Goal: Task Accomplishment & Management: Manage account settings

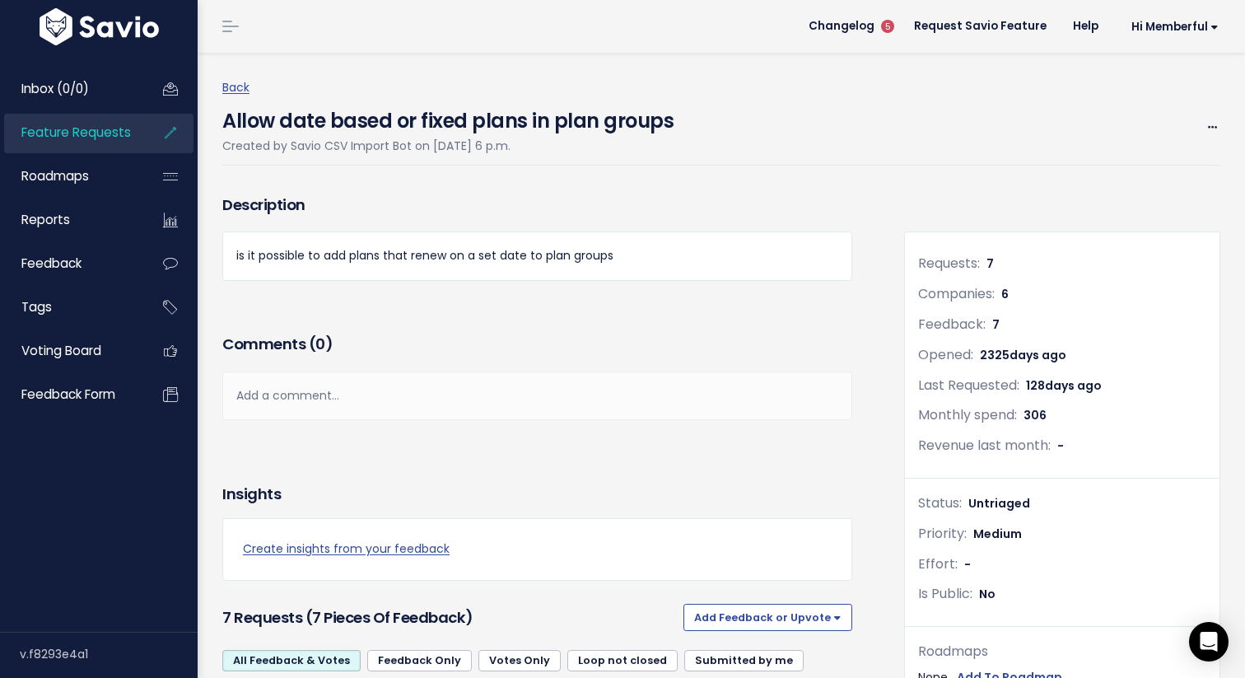
click at [97, 128] on span "Feature Requests" at bounding box center [76, 132] width 110 height 17
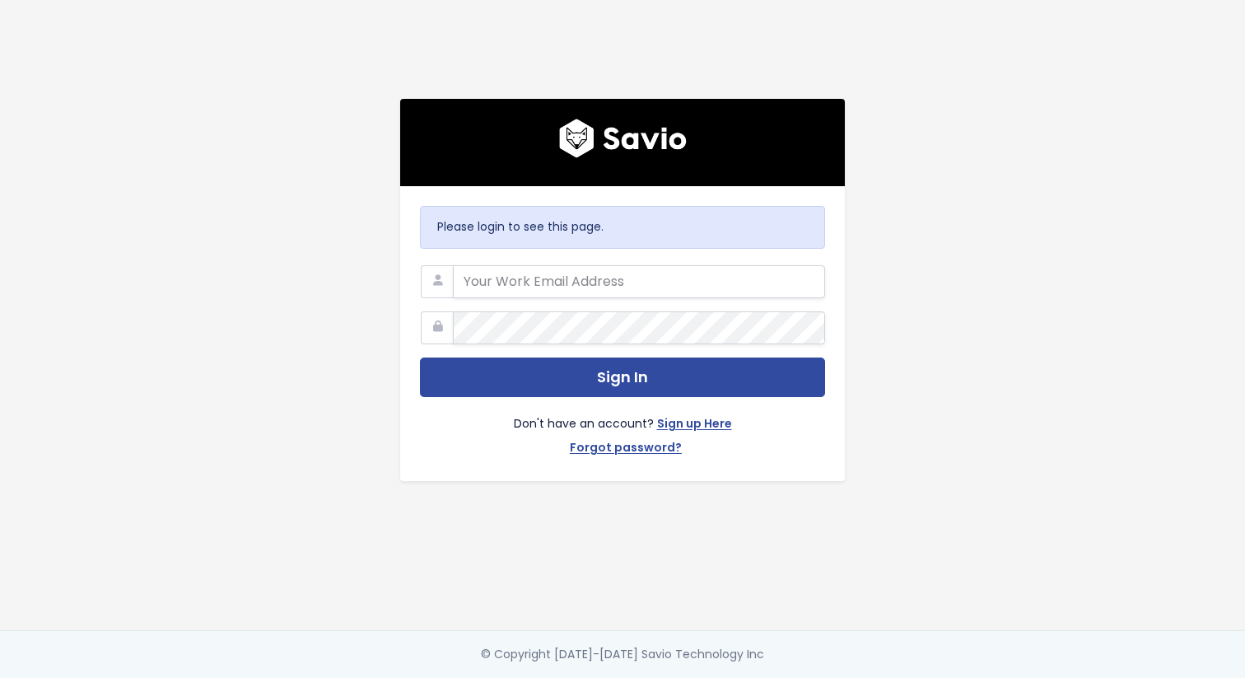
type input "[EMAIL_ADDRESS][DOMAIN_NAME]"
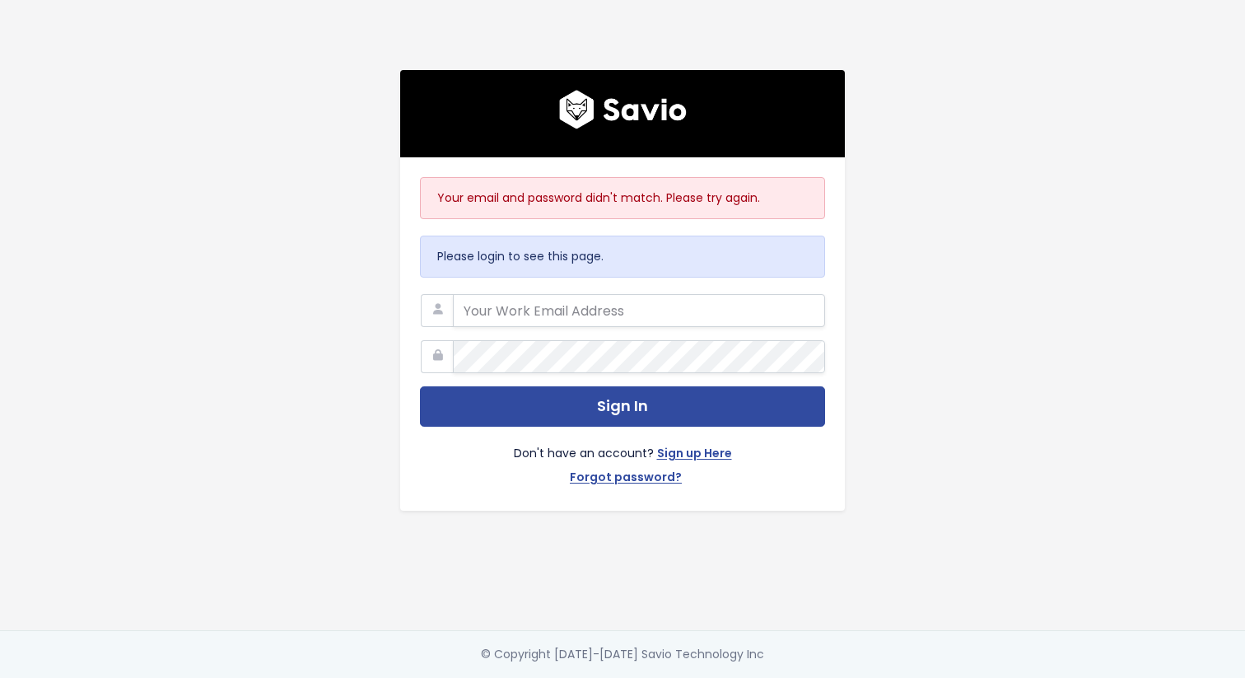
type input "[EMAIL_ADDRESS][DOMAIN_NAME]"
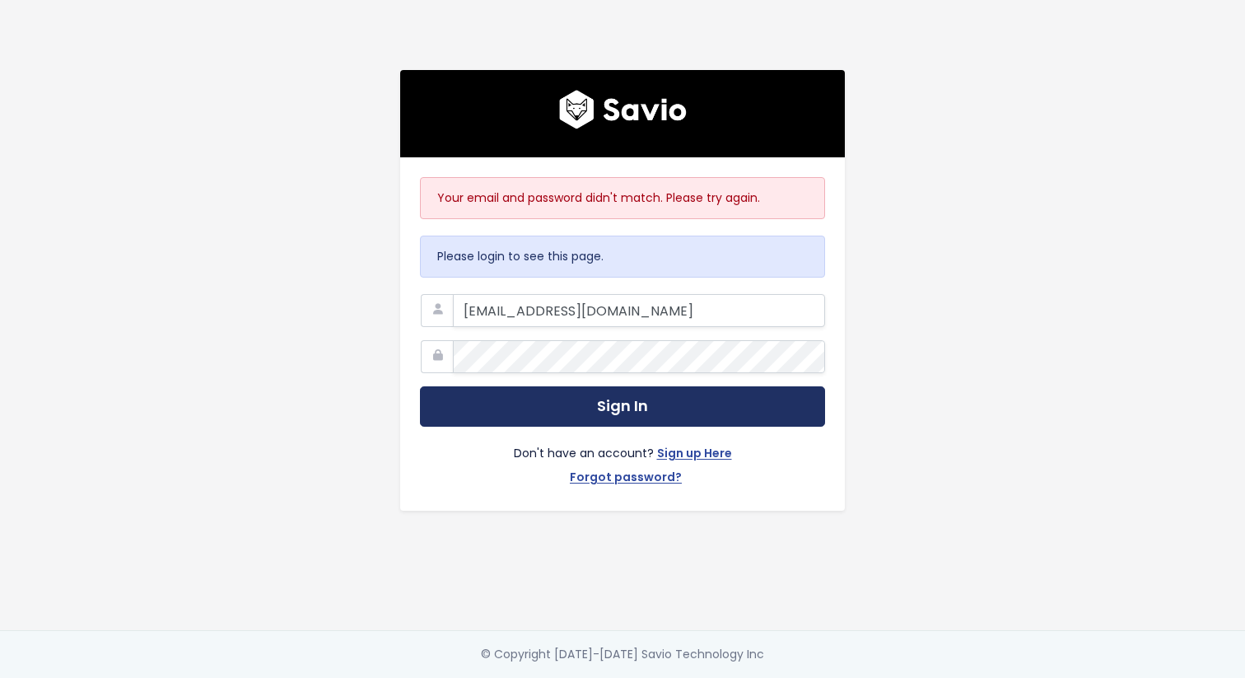
click at [631, 415] on button "Sign In" at bounding box center [622, 406] width 405 height 40
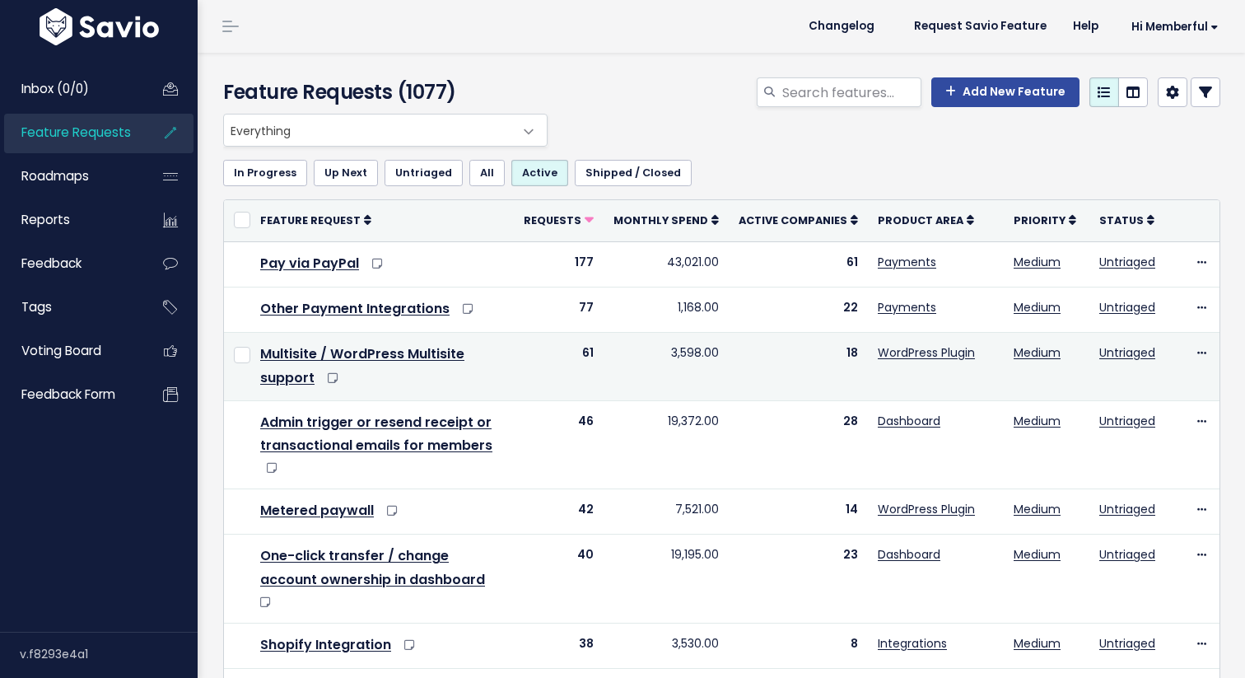
scroll to position [803, 0]
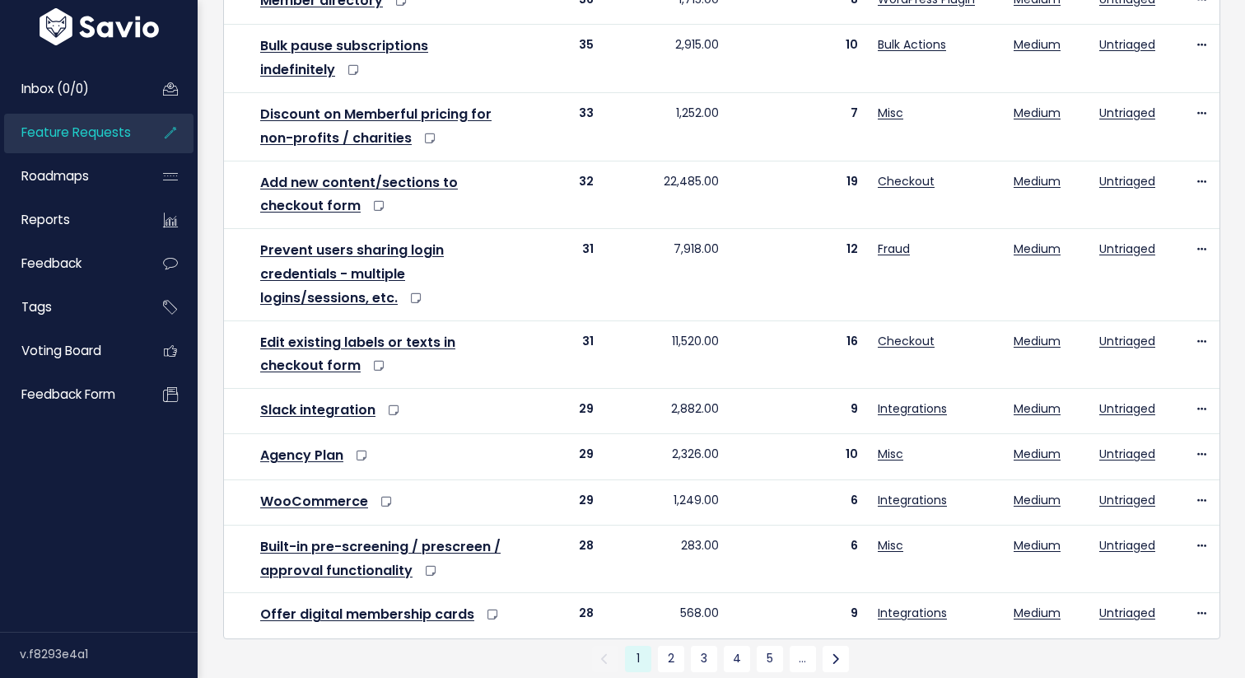
click at [273, 677] on link "Export to CSV" at bounding box center [268, 686] width 74 height 13
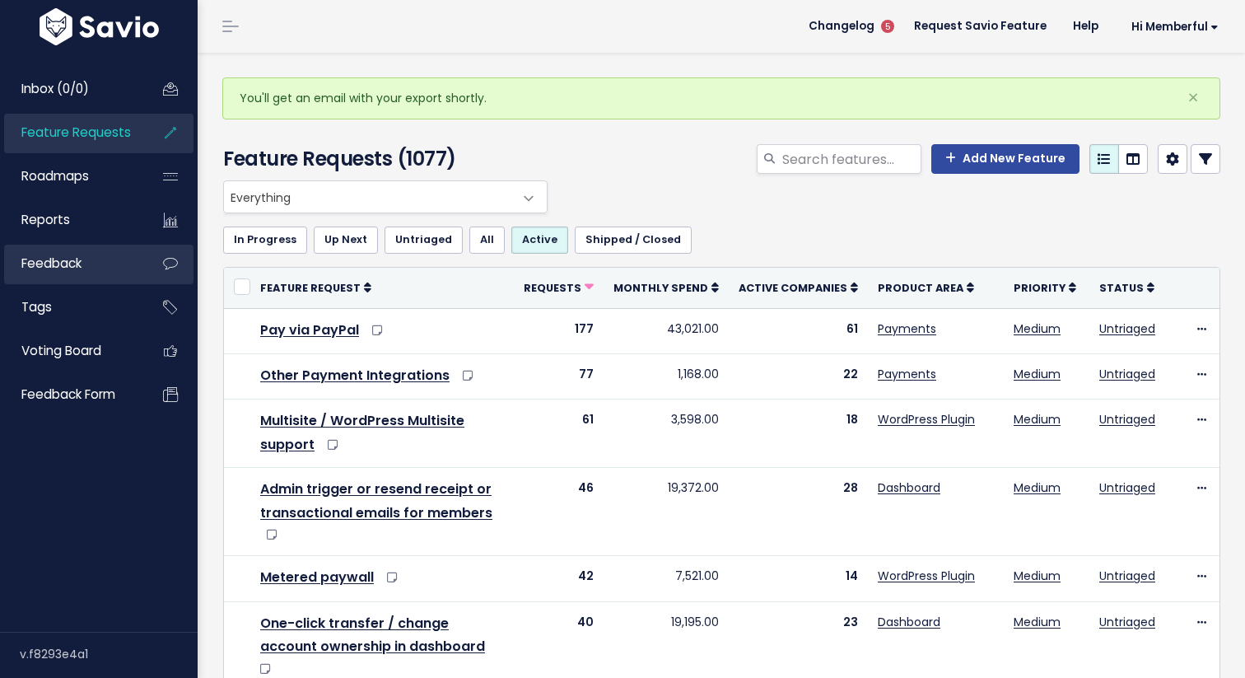
click at [93, 262] on link "Feedback" at bounding box center [70, 264] width 133 height 38
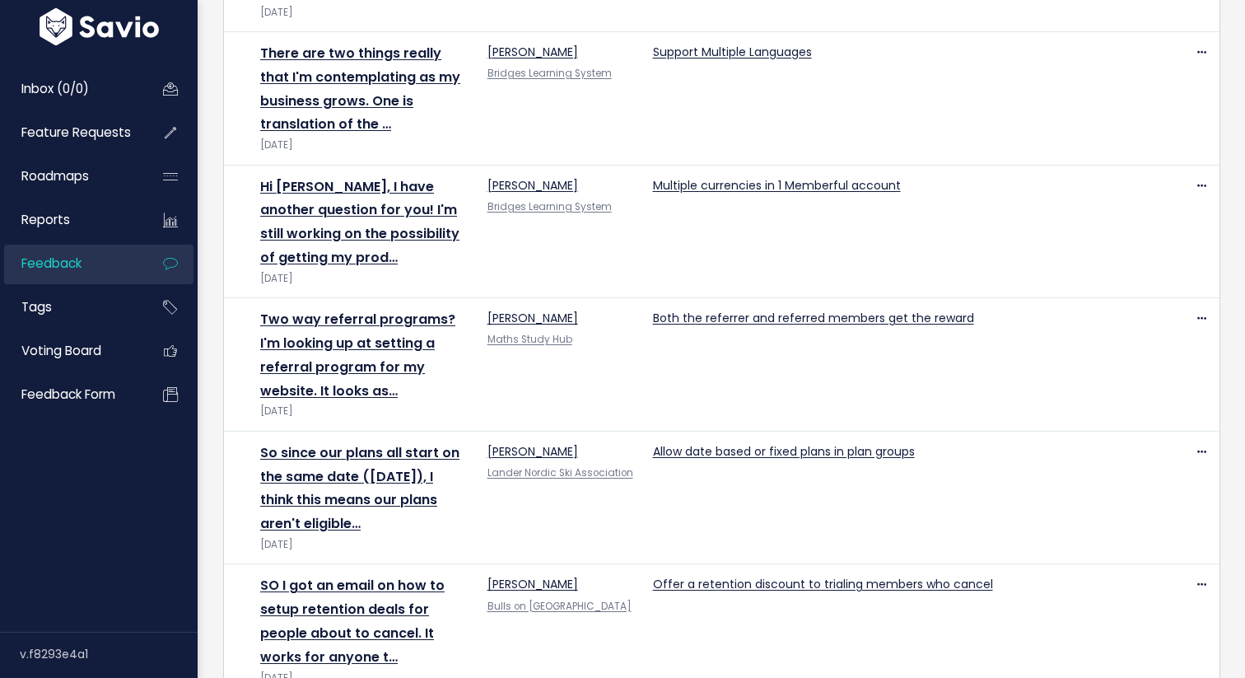
scroll to position [2193, 0]
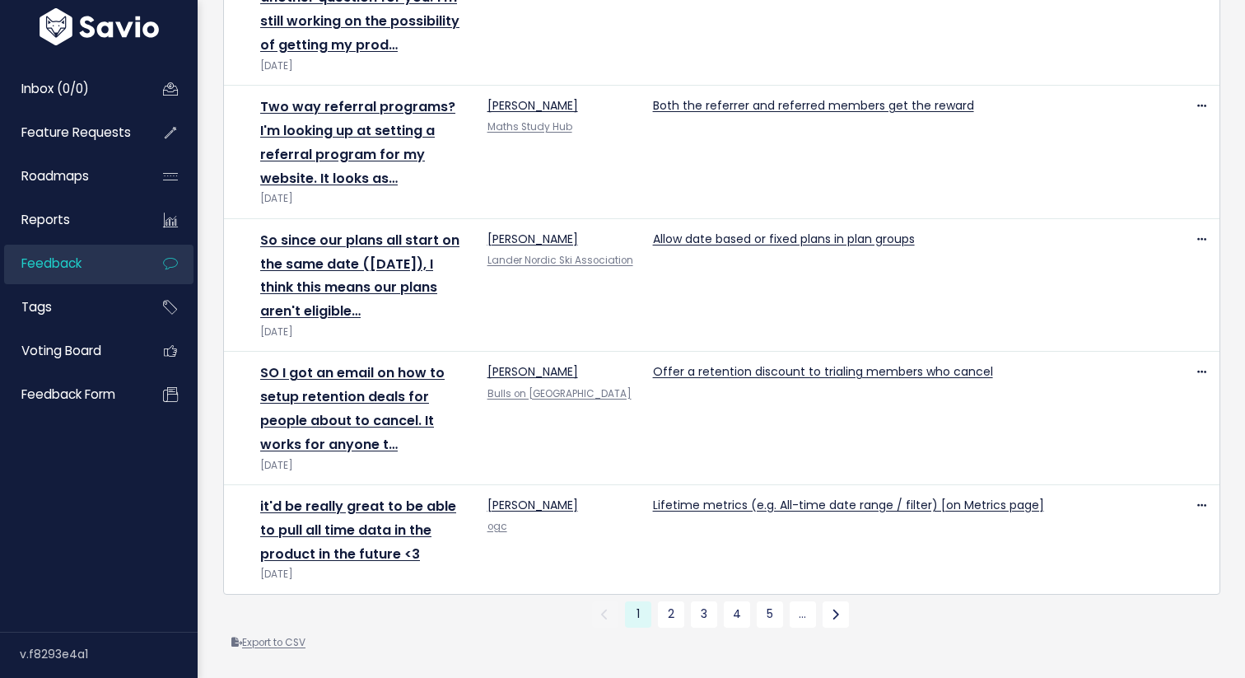
click at [285, 647] on link "Export to CSV" at bounding box center [268, 642] width 74 height 13
